Goal: Task Accomplishment & Management: Use online tool/utility

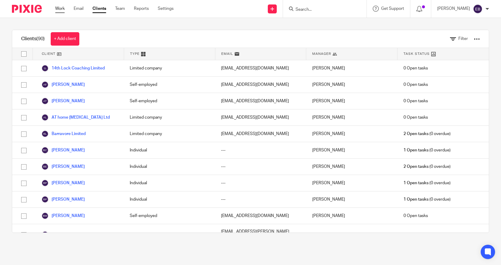
click at [58, 8] on link "Work" at bounding box center [60, 9] width 10 height 6
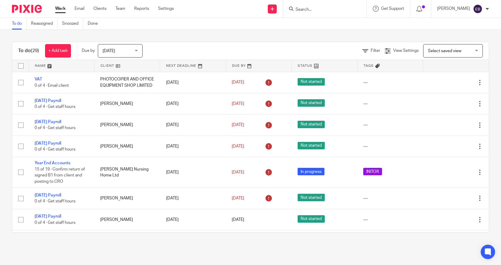
click at [60, 9] on link "Work" at bounding box center [60, 9] width 10 height 6
click at [362, 51] on icon at bounding box center [365, 51] width 6 height 6
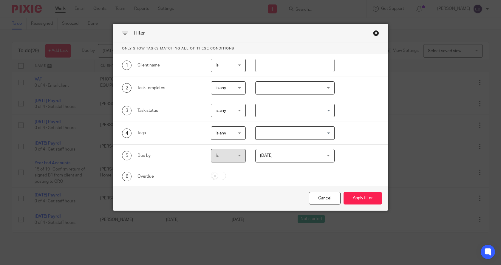
click at [264, 88] on div at bounding box center [295, 87] width 80 height 13
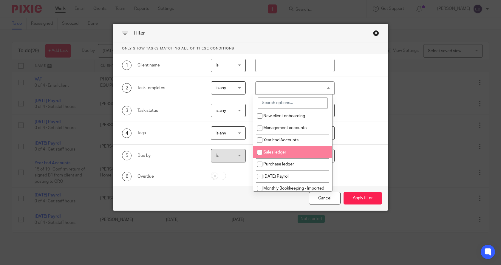
scroll to position [60, 0]
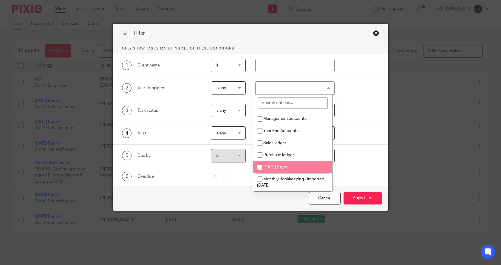
click at [280, 167] on span "[DATE] Payroll" at bounding box center [276, 167] width 26 height 4
checkbox input "true"
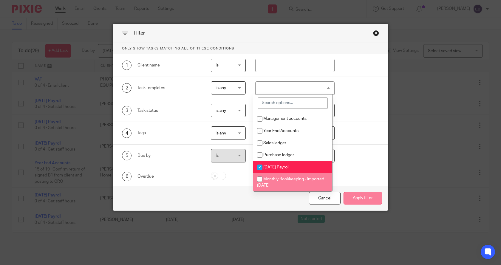
click at [367, 197] on button "Apply filter" at bounding box center [362, 198] width 38 height 13
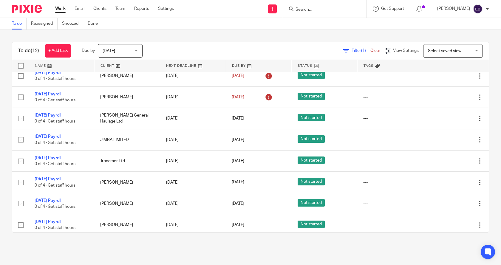
scroll to position [50, 0]
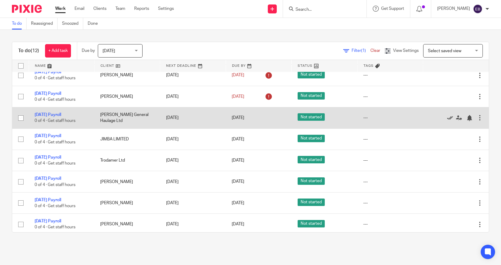
click at [447, 117] on icon at bounding box center [450, 118] width 6 height 6
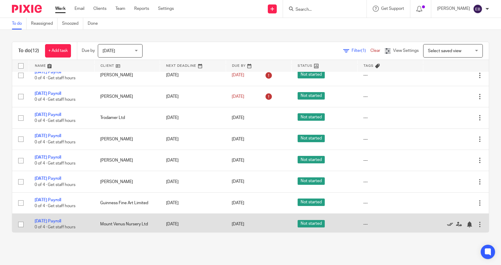
click at [447, 224] on icon at bounding box center [450, 224] width 6 height 6
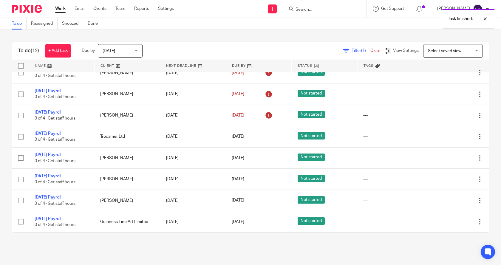
scroll to position [31, 0]
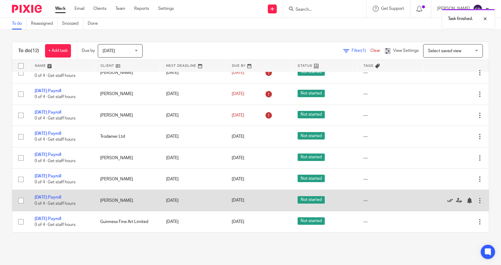
click at [447, 200] on icon at bounding box center [450, 201] width 6 height 6
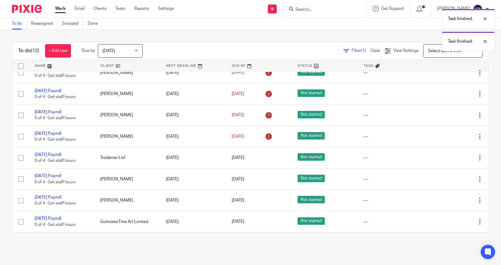
scroll to position [10, 0]
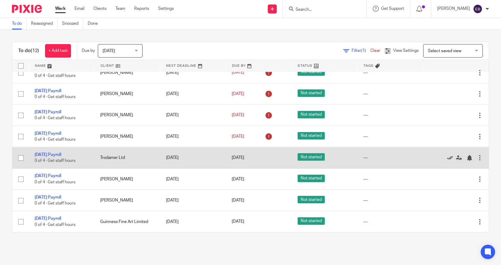
click at [447, 156] on icon at bounding box center [450, 158] width 6 height 6
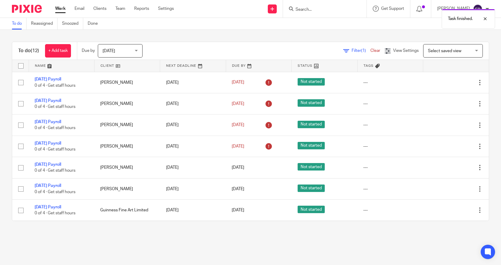
scroll to position [0, 0]
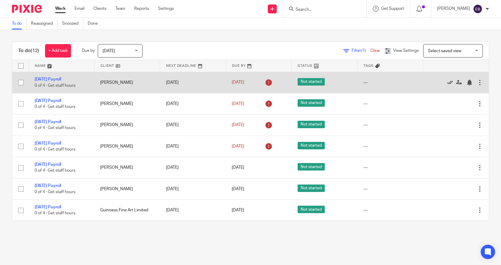
click at [447, 82] on icon at bounding box center [450, 83] width 6 height 6
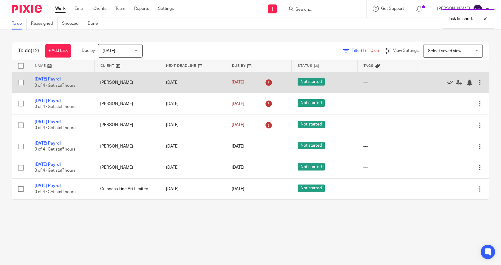
click at [447, 82] on icon at bounding box center [450, 83] width 6 height 6
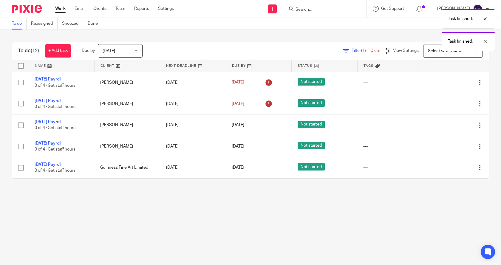
click at [447, 82] on icon at bounding box center [450, 83] width 6 height 6
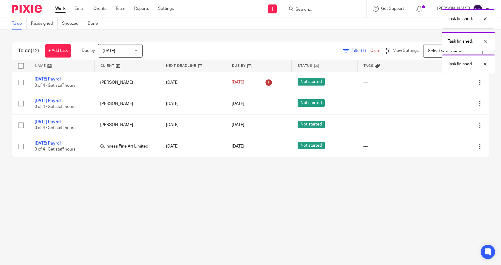
click at [447, 82] on icon at bounding box center [450, 83] width 6 height 6
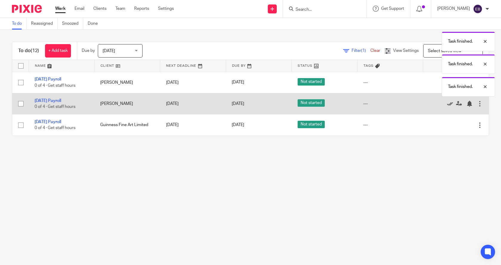
click at [447, 102] on icon at bounding box center [450, 104] width 6 height 6
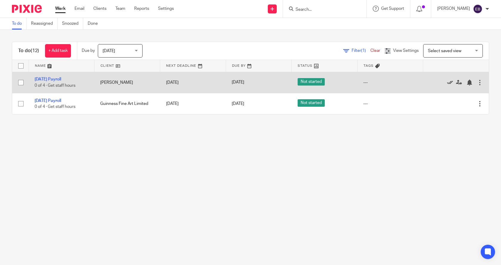
click at [447, 82] on icon at bounding box center [450, 83] width 6 height 6
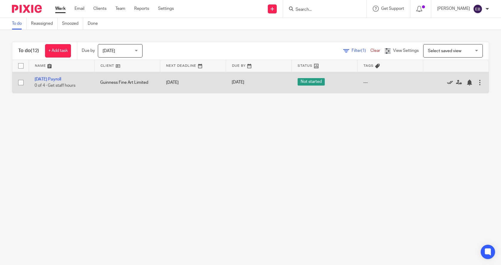
click at [447, 82] on icon at bounding box center [450, 83] width 6 height 6
